Goal: Communication & Community: Answer question/provide support

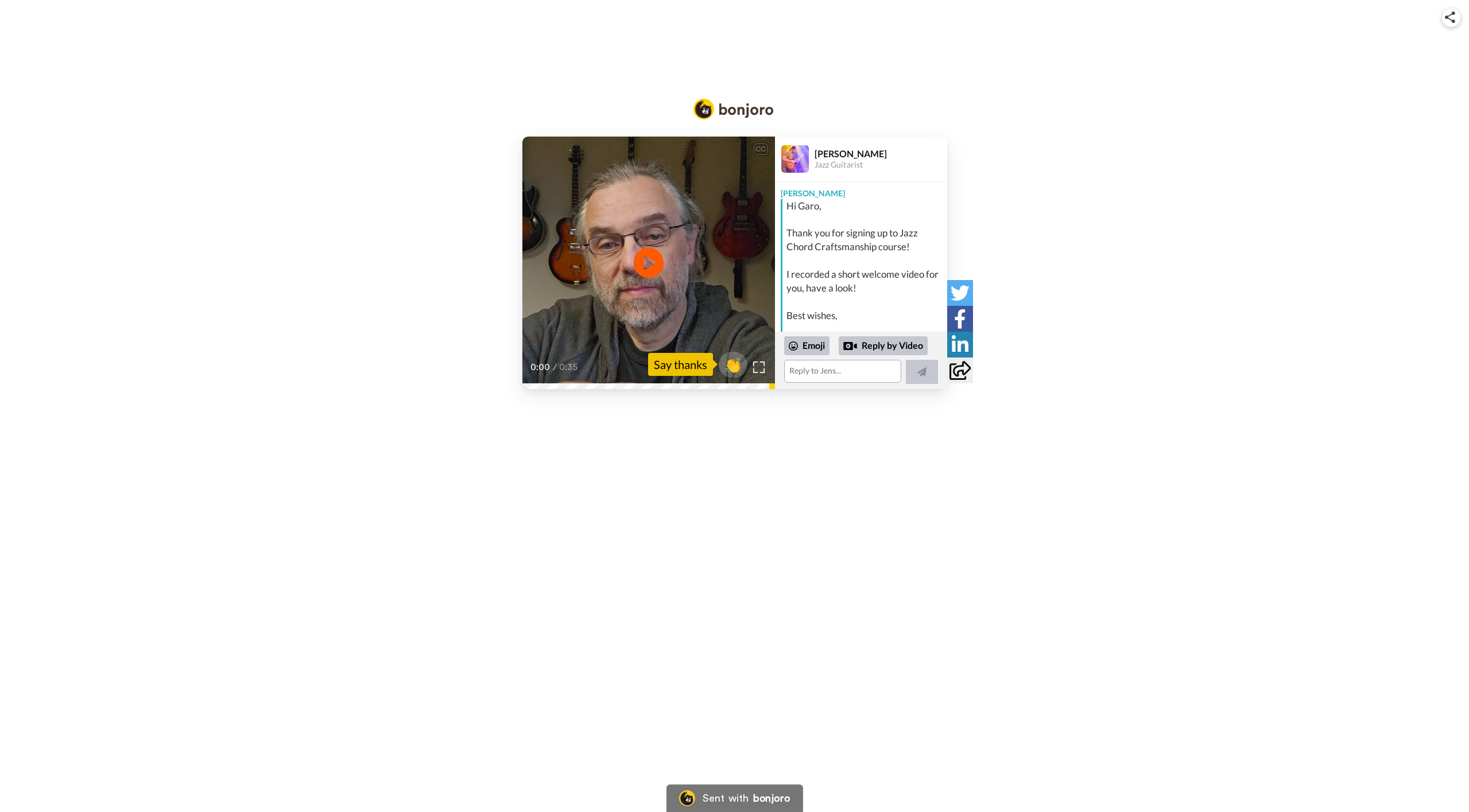
click at [638, 267] on icon at bounding box center [649, 263] width 31 height 31
click at [846, 379] on textarea at bounding box center [843, 371] width 117 height 23
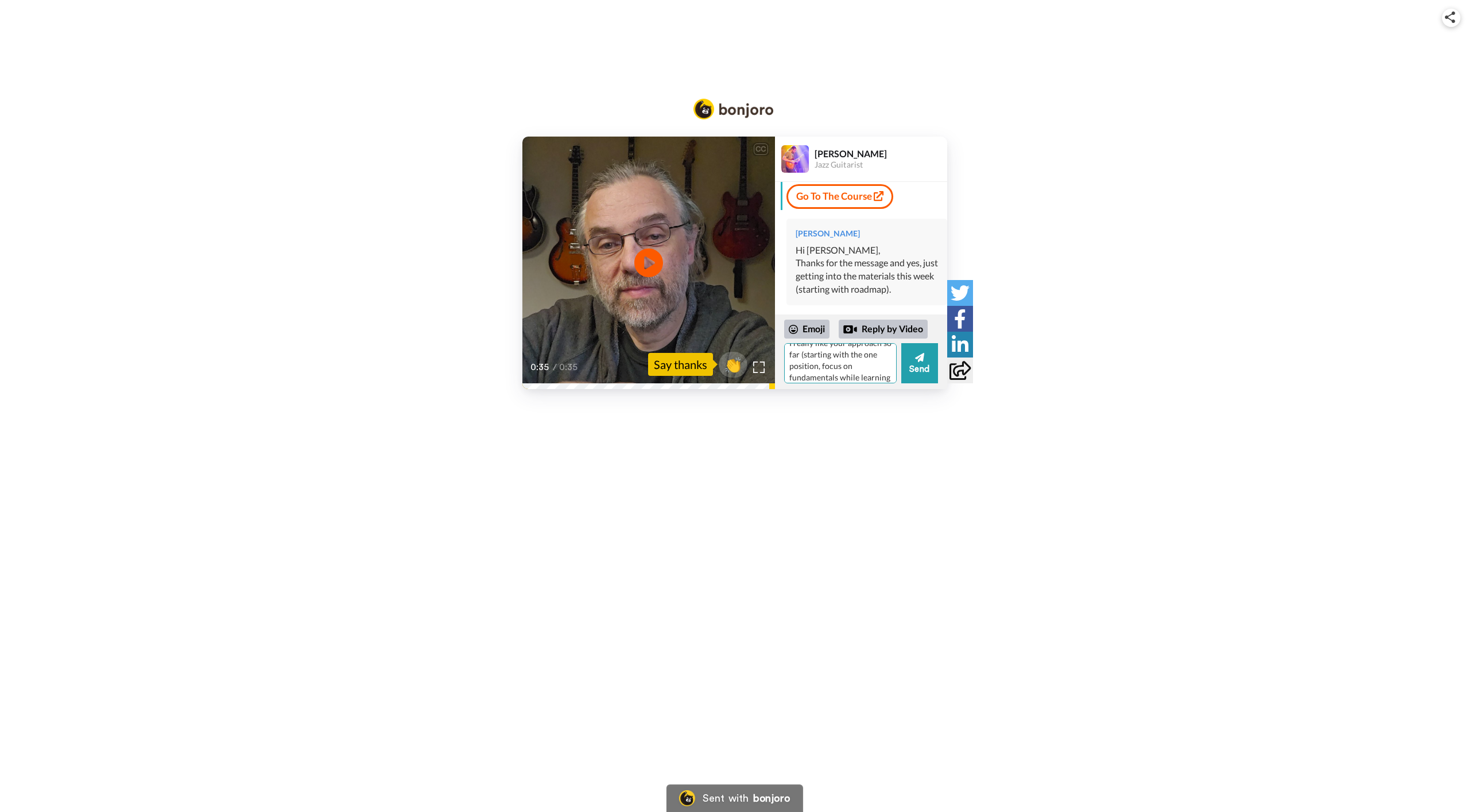
scroll to position [22, 0]
type textarea "I really like your approach so far (starting with the one position, focus on fu…"
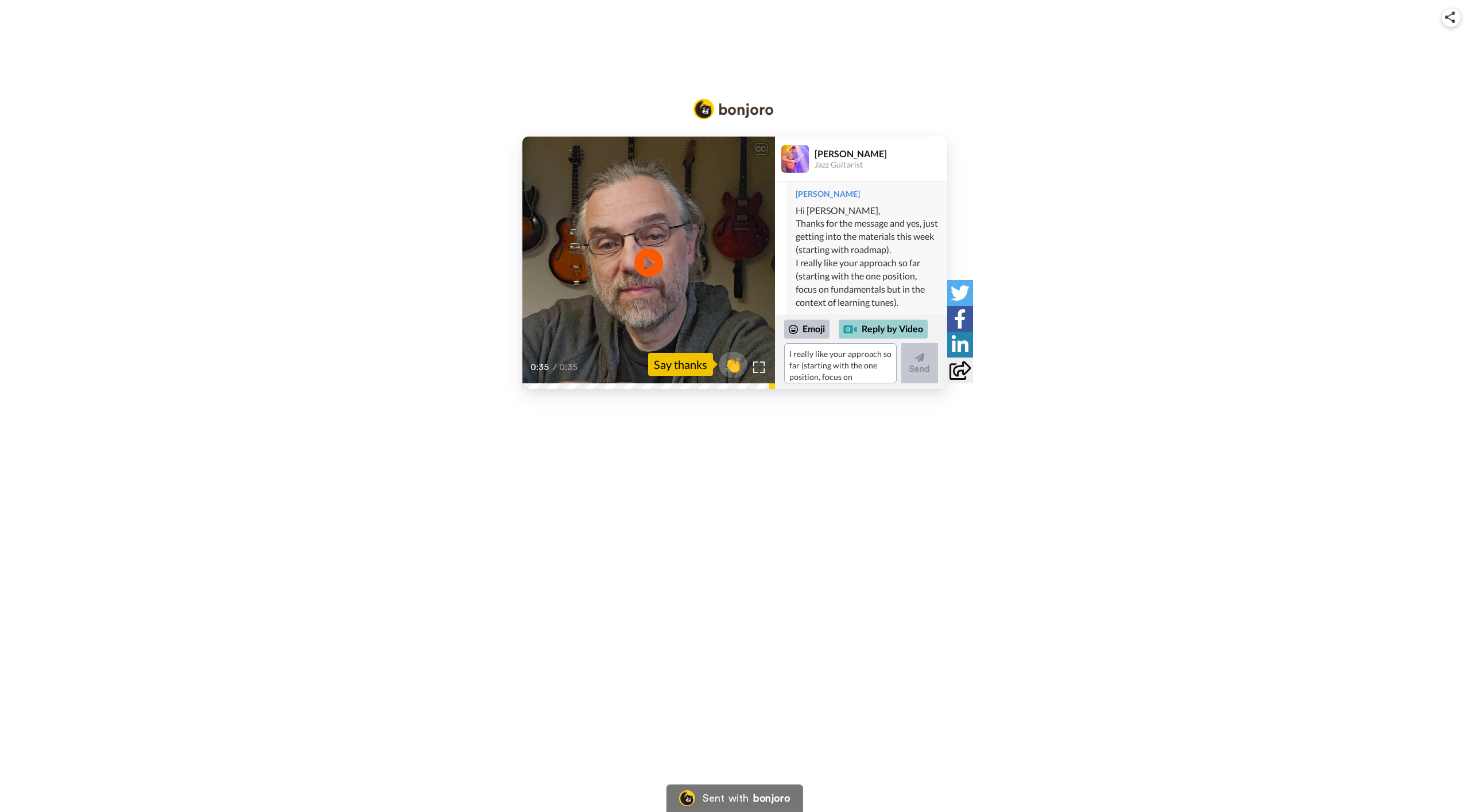
scroll to position [211, 0]
click at [888, 334] on div "Reply by Video" at bounding box center [883, 330] width 89 height 20
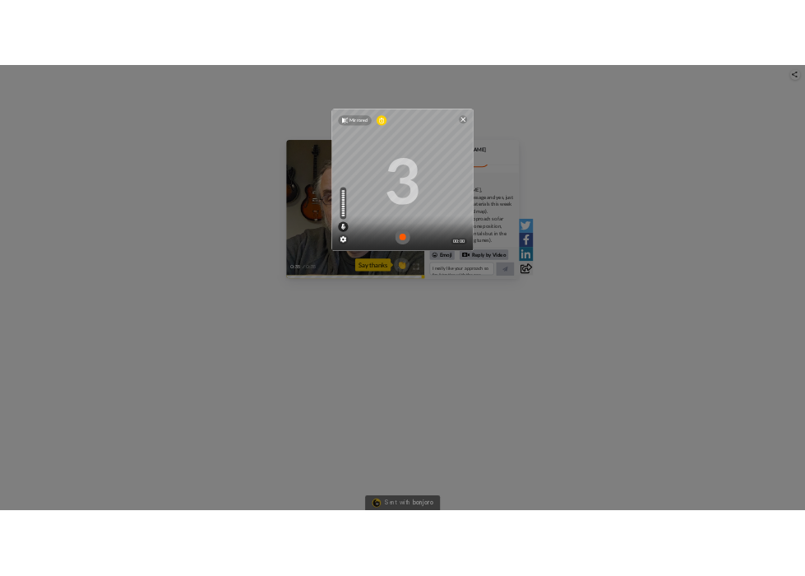
scroll to position [277, 0]
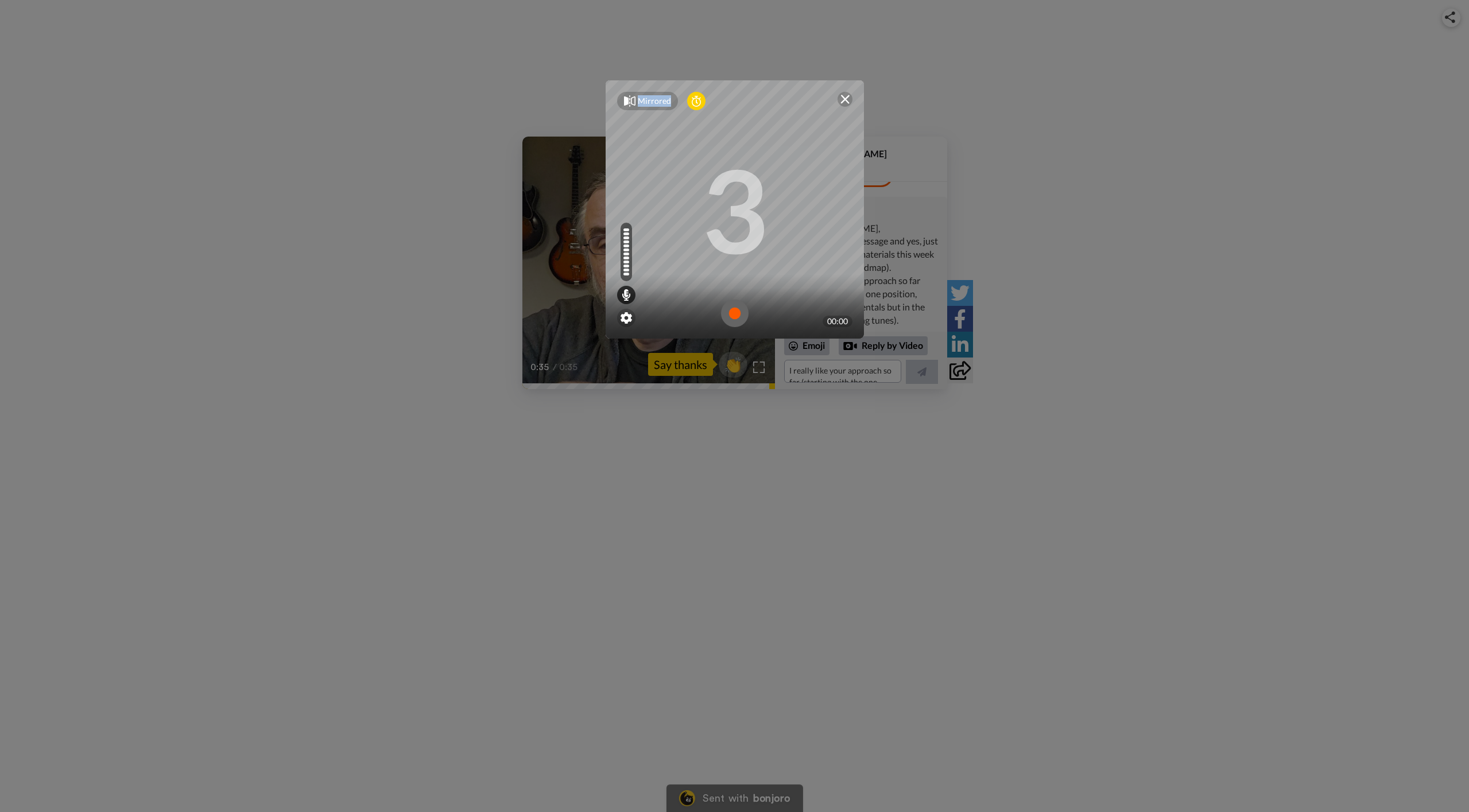
drag, startPoint x: 745, startPoint y: 91, endPoint x: 1282, endPoint y: 225, distance: 553.5
click at [1312, 232] on div "Mirrored Redo 3 00:00" at bounding box center [734, 406] width 1469 height 812
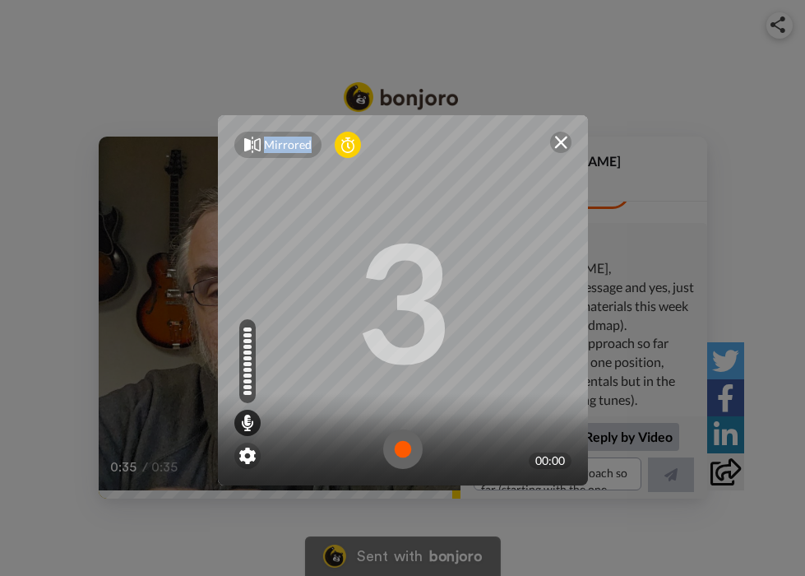
click at [167, 54] on div "Mirrored Redo 3 00:00" at bounding box center [402, 288] width 805 height 576
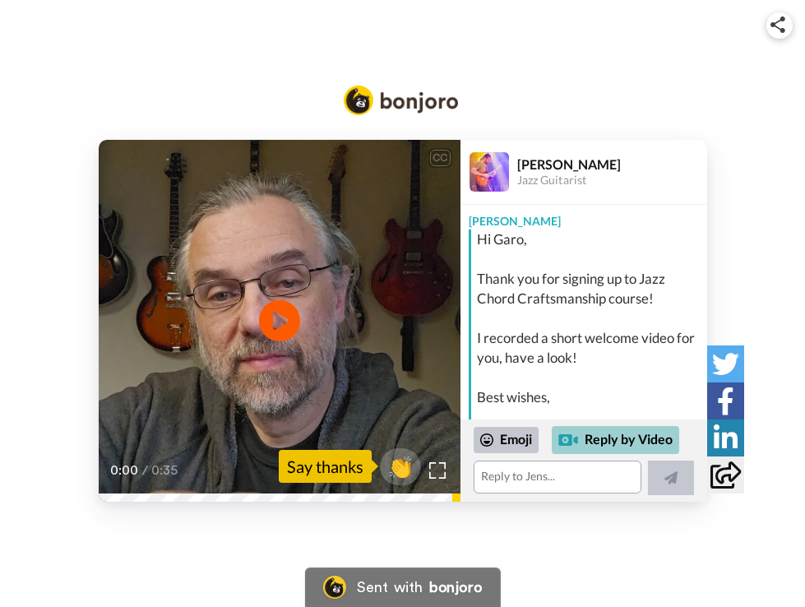
click at [598, 442] on div "Reply by Video" at bounding box center [615, 440] width 127 height 28
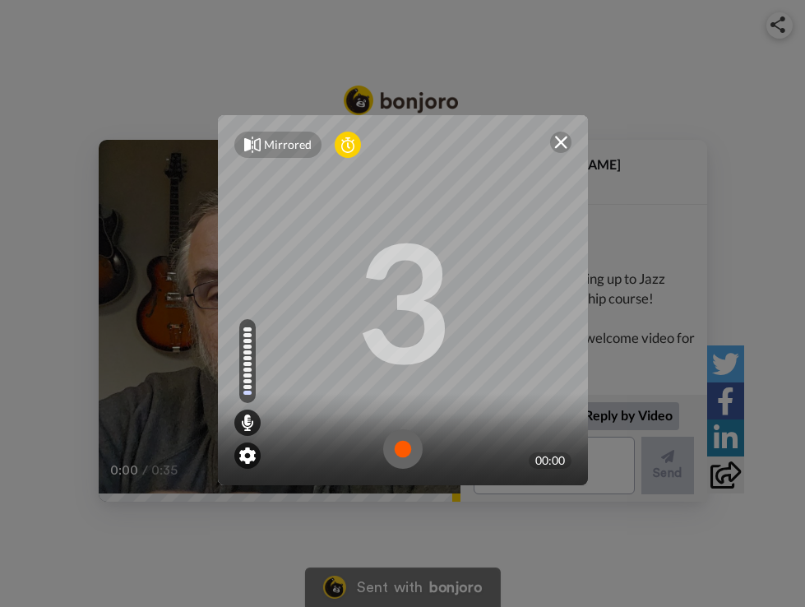
click at [247, 456] on img at bounding box center [247, 455] width 16 height 16
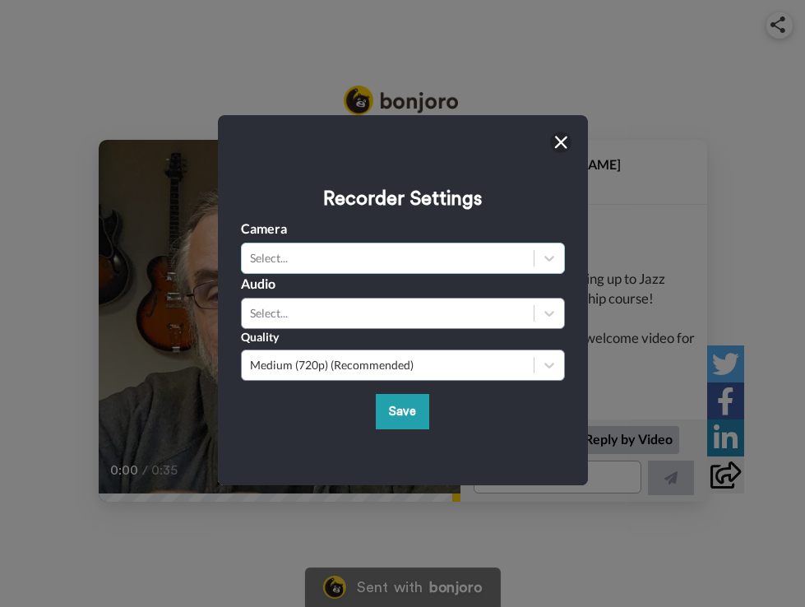
click at [344, 264] on div "Select..." at bounding box center [387, 258] width 275 height 16
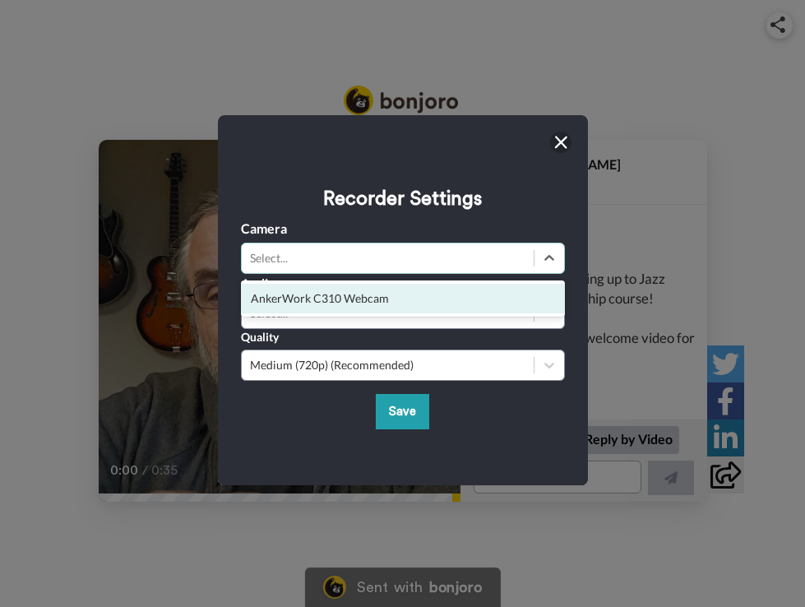
click at [346, 300] on div "AnkerWork C310 Webcam" at bounding box center [403, 299] width 324 height 30
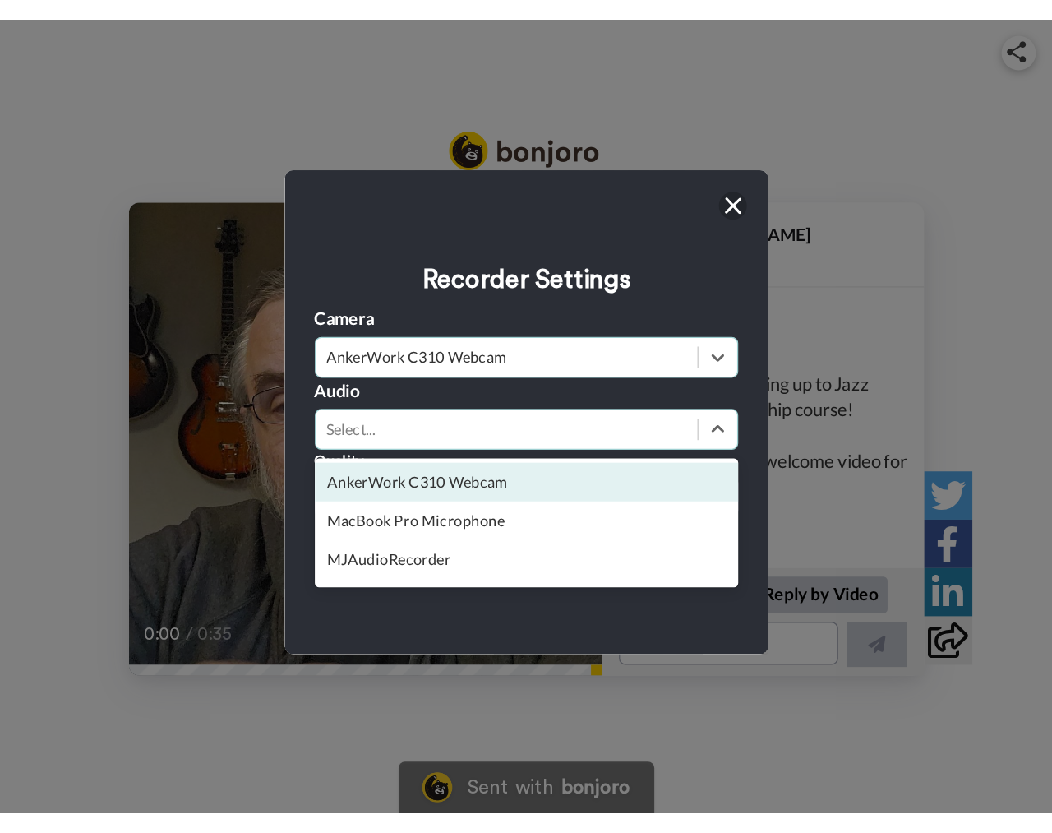
scroll to position [26, 0]
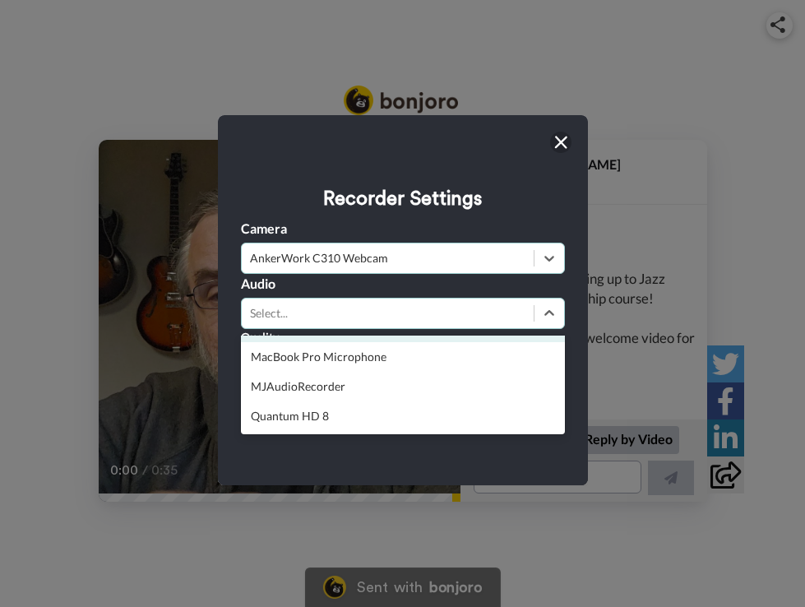
click at [315, 408] on div "Quantum HD 8" at bounding box center [403, 416] width 324 height 30
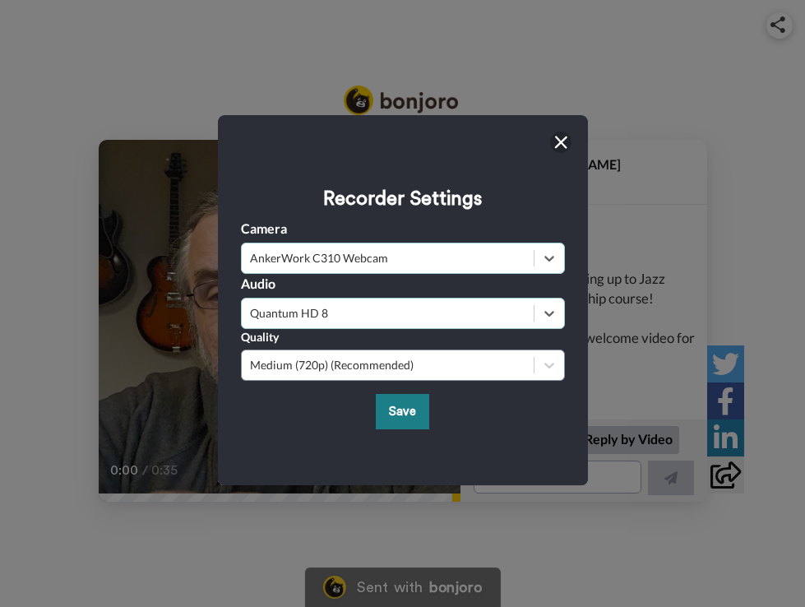
click at [397, 412] on button "Save" at bounding box center [402, 411] width 53 height 35
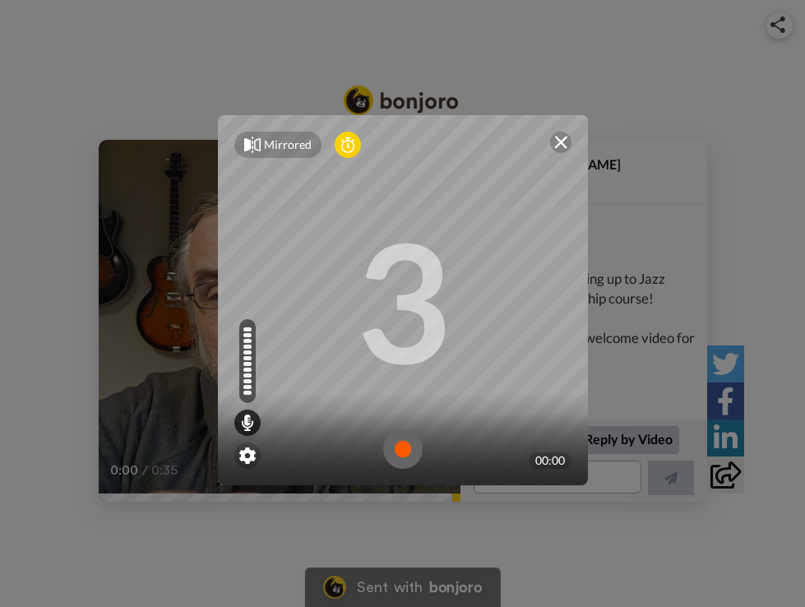
click at [404, 449] on img at bounding box center [402, 448] width 39 height 39
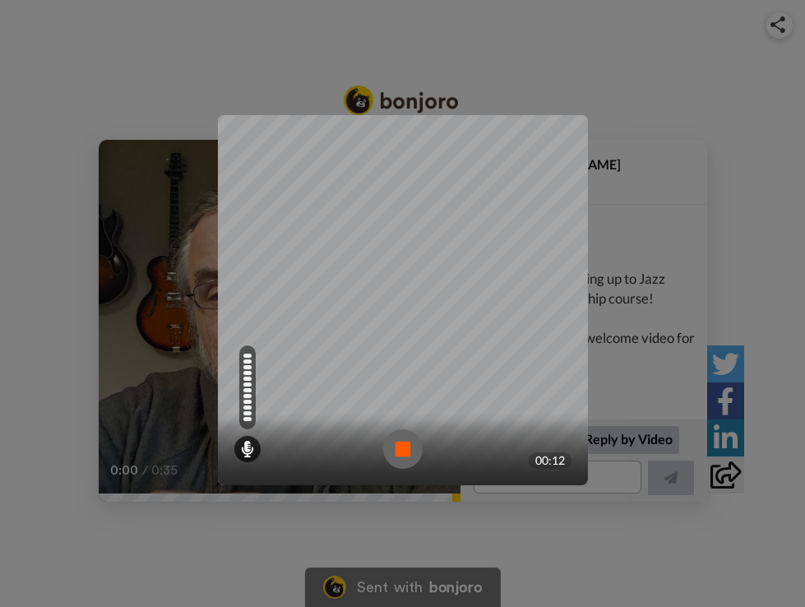
click at [405, 451] on img at bounding box center [402, 448] width 39 height 39
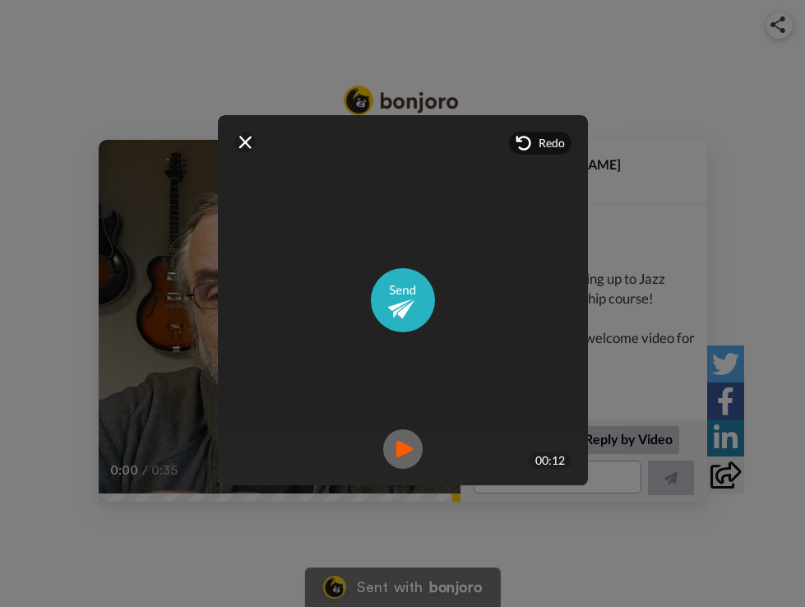
click at [405, 454] on img at bounding box center [402, 448] width 39 height 39
click at [401, 451] on img at bounding box center [402, 448] width 39 height 39
click at [243, 143] on img at bounding box center [244, 142] width 13 height 13
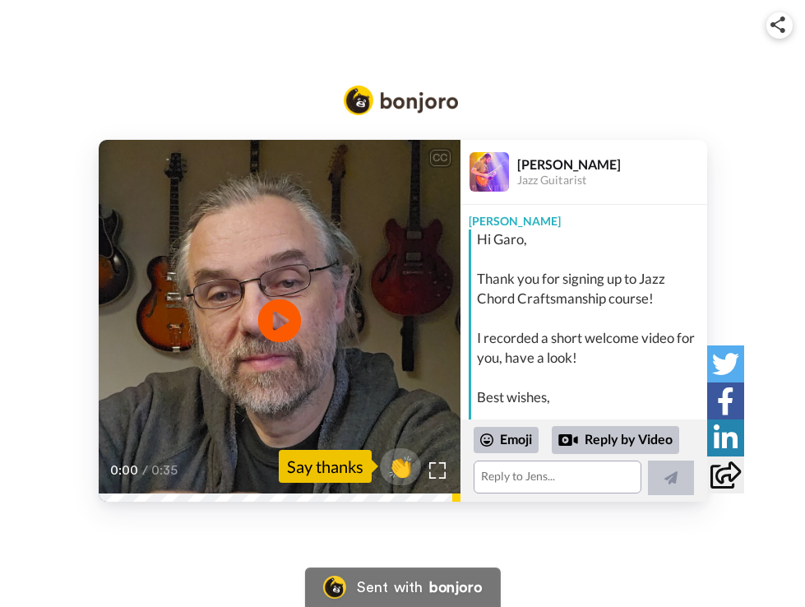
click at [281, 312] on icon at bounding box center [279, 321] width 44 height 44
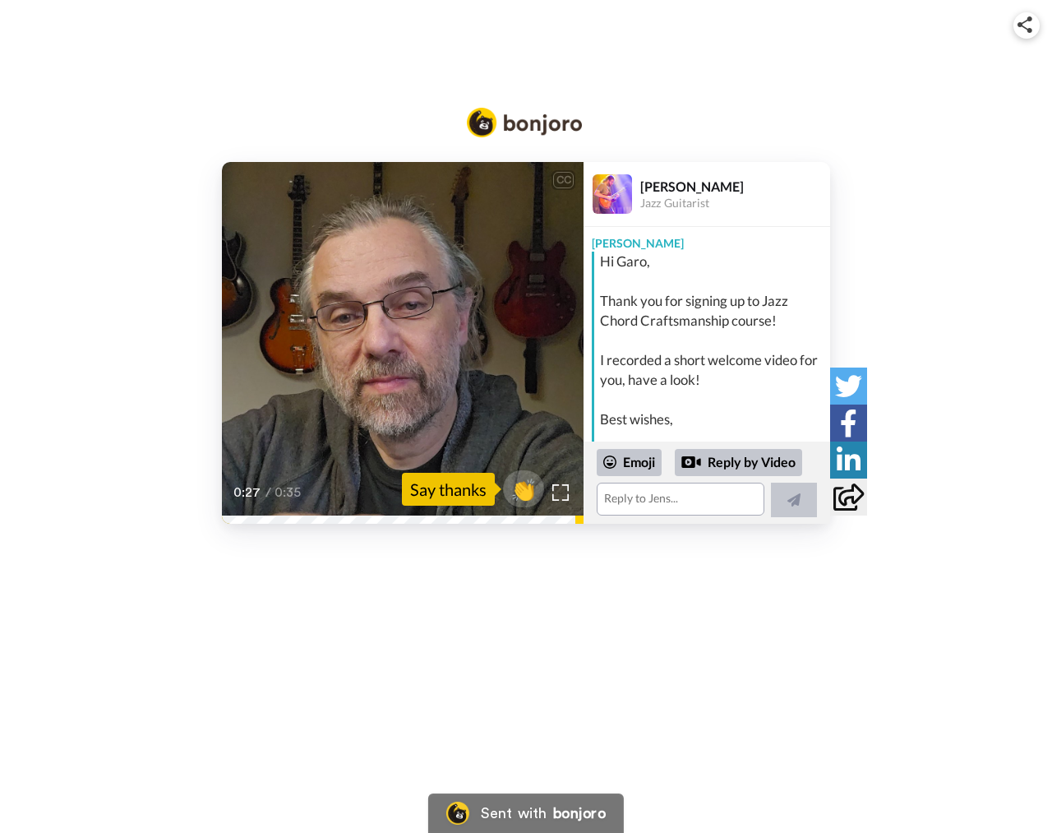
click at [798, 112] on div "CC Play/Pause from the J'CORE craftsmanship simply just because the roadmap is …" at bounding box center [526, 303] width 1052 height 441
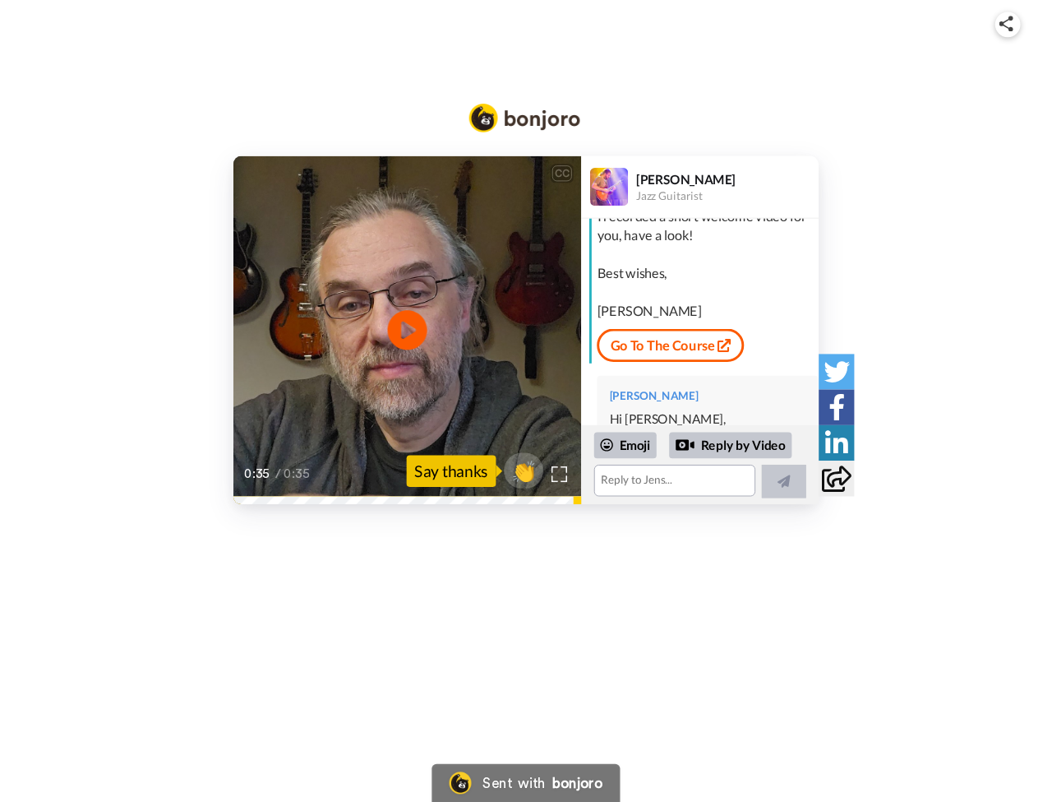
scroll to position [95, 0]
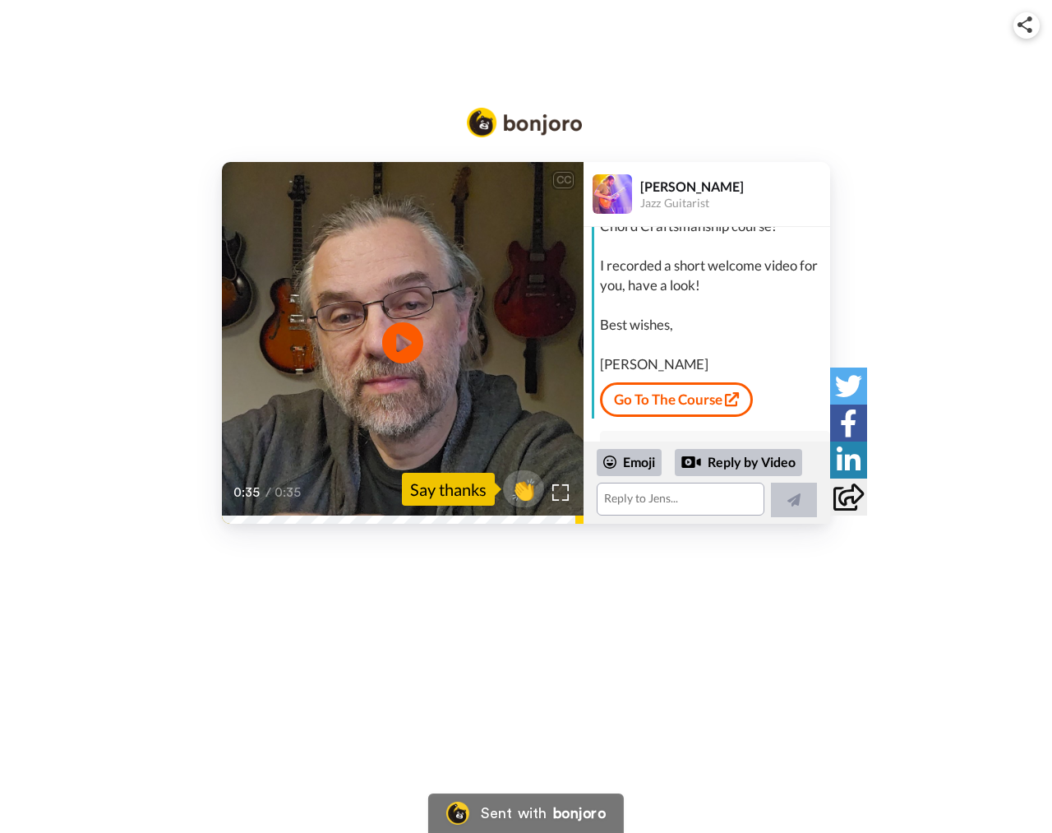
click at [665, 390] on link "Go To The Course" at bounding box center [676, 399] width 153 height 35
